Goal: Information Seeking & Learning: Check status

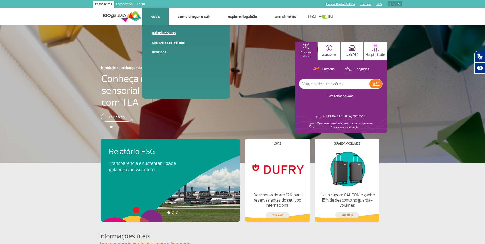
click at [159, 36] on span "Painel de voos" at bounding box center [186, 35] width 69 height 10
click at [159, 35] on link "Painel de voos" at bounding box center [186, 33] width 69 height 6
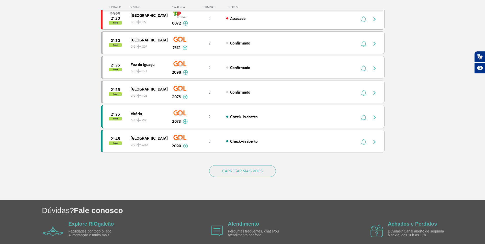
scroll to position [435, 0]
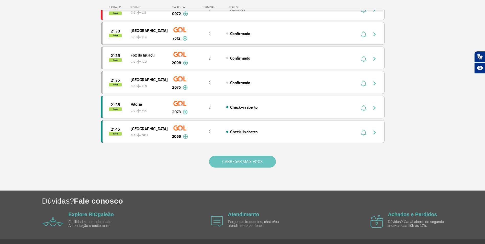
click at [243, 160] on button "CARREGAR MAIS VOOS" at bounding box center [242, 162] width 67 height 12
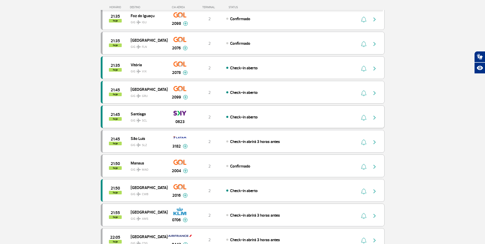
scroll to position [486, 0]
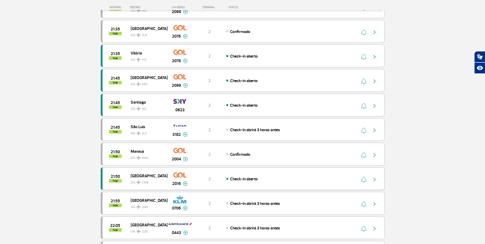
click at [370, 179] on div at bounding box center [370, 178] width 28 height 7
click at [372, 179] on img "button" at bounding box center [375, 179] width 6 height 6
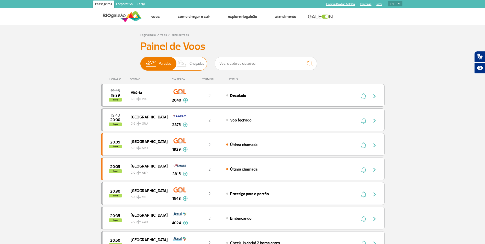
click at [192, 60] on span "Chegadas" at bounding box center [196, 63] width 15 height 13
click at [140, 61] on input "Partidas Chegadas" at bounding box center [140, 61] width 0 height 0
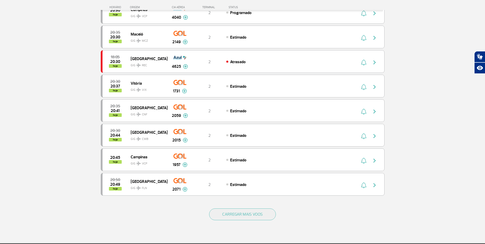
scroll to position [384, 0]
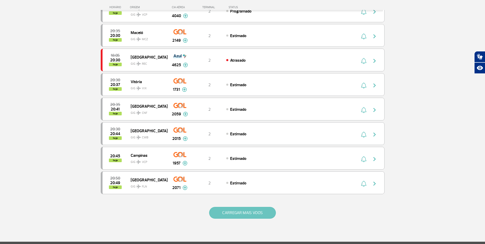
click at [232, 211] on button "CARREGAR MAIS VOOS" at bounding box center [242, 213] width 67 height 12
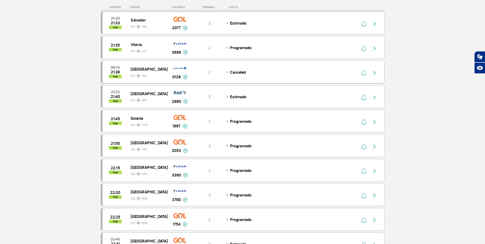
scroll to position [716, 0]
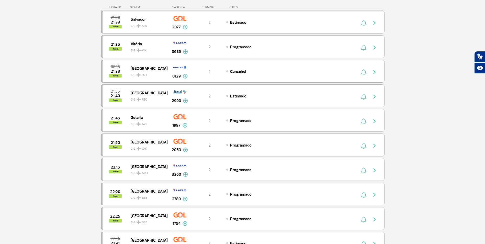
click at [372, 146] on img "button" at bounding box center [375, 146] width 6 height 6
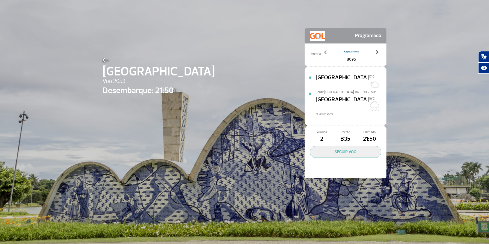
click at [374, 51] on span at bounding box center [376, 52] width 5 height 5
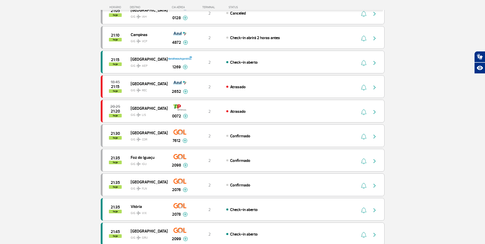
scroll to position [449, 0]
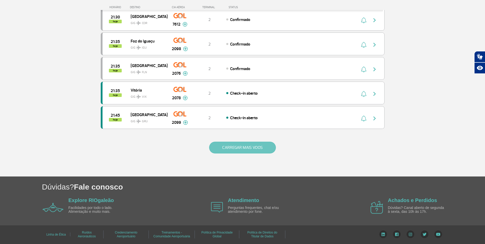
click at [230, 150] on button "CARREGAR MAIS VOOS" at bounding box center [242, 148] width 67 height 12
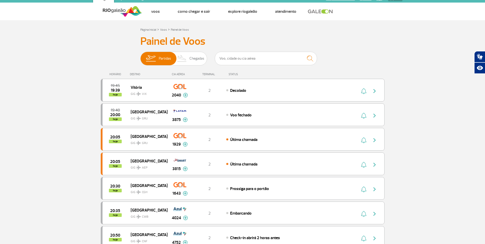
scroll to position [0, 0]
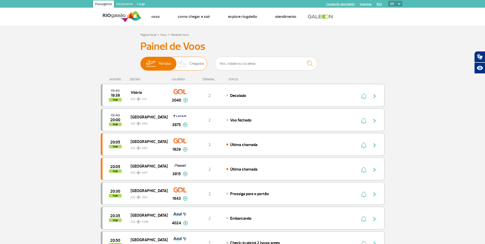
click at [196, 62] on span "Chegadas" at bounding box center [196, 63] width 15 height 13
click at [140, 61] on input "Partidas Chegadas" at bounding box center [140, 61] width 0 height 0
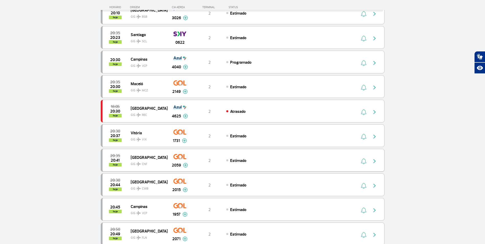
scroll to position [449, 0]
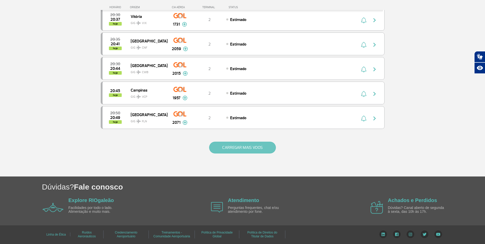
click at [237, 148] on button "CARREGAR MAIS VOOS" at bounding box center [242, 148] width 67 height 12
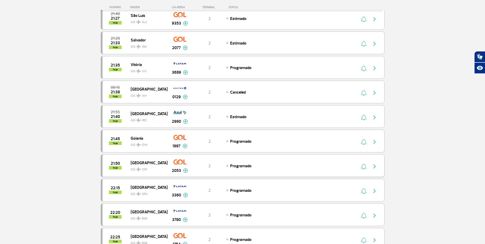
scroll to position [705, 0]
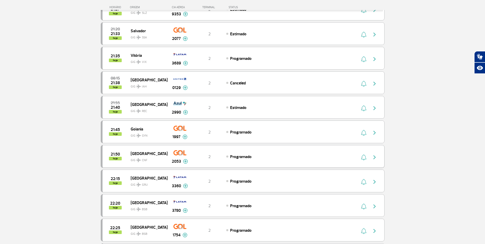
click at [374, 156] on img "button" at bounding box center [375, 157] width 6 height 6
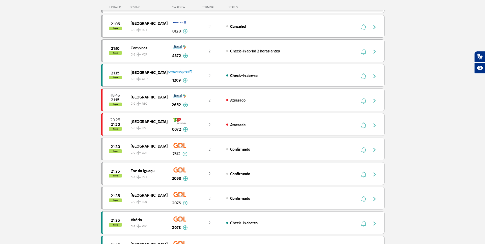
scroll to position [358, 0]
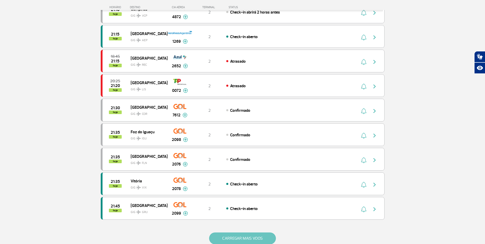
click at [228, 237] on button "CARREGAR MAIS VOOS" at bounding box center [242, 238] width 67 height 12
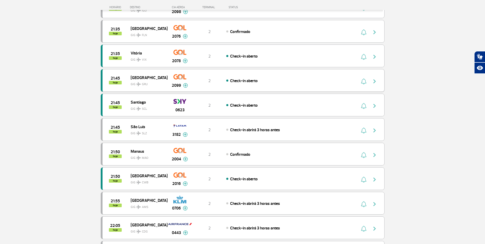
scroll to position [460, 0]
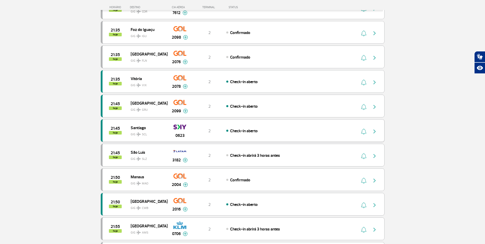
click at [258, 133] on span "Check-in aberto" at bounding box center [244, 130] width 28 height 5
